Goal: Task Accomplishment & Management: Use online tool/utility

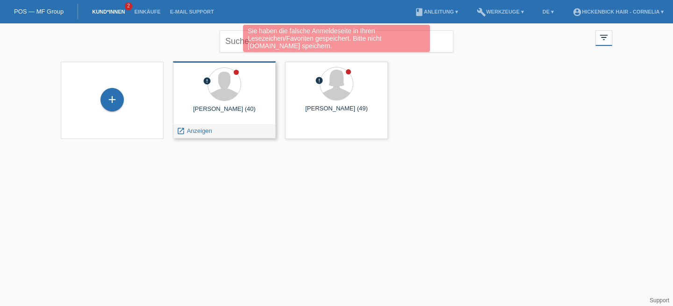
click at [244, 132] on div "launch Anzeigen" at bounding box center [224, 131] width 102 height 14
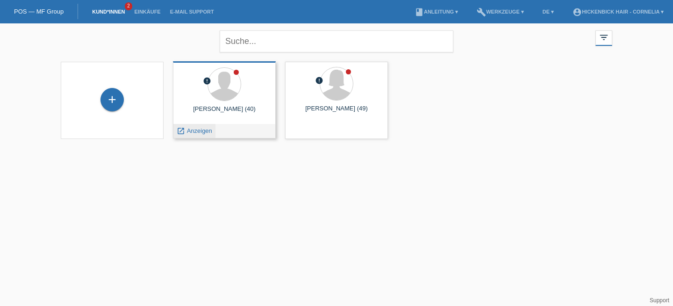
click at [183, 129] on icon "launch" at bounding box center [181, 131] width 8 height 8
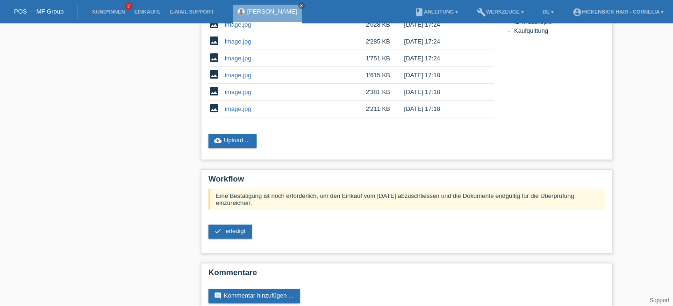
scroll to position [291, 0]
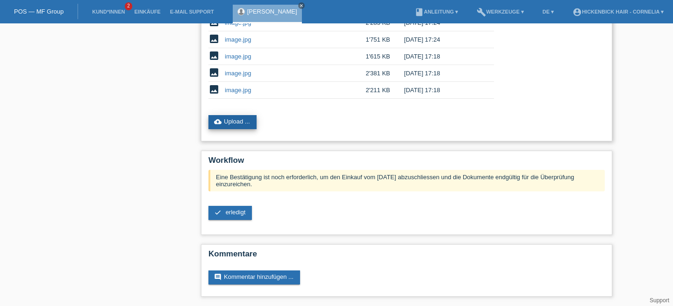
click at [242, 117] on link "cloud_upload Upload ..." at bounding box center [232, 122] width 48 height 14
